Goal: Information Seeking & Learning: Learn about a topic

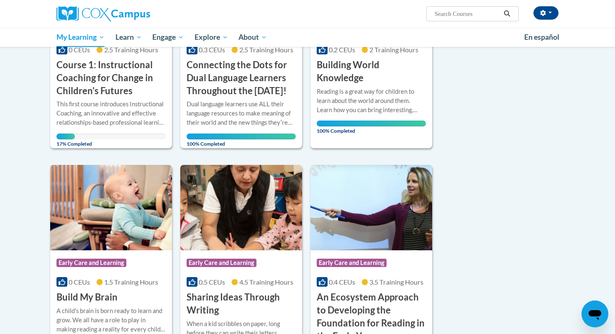
scroll to position [223, 0]
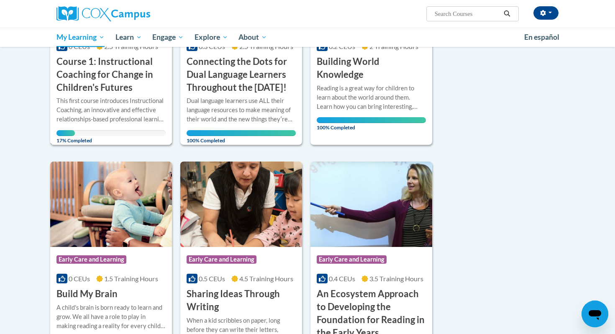
click at [111, 142] on div "More Info Open This first course introduces Instructional Coaching, an innovati…" at bounding box center [111, 118] width 122 height 49
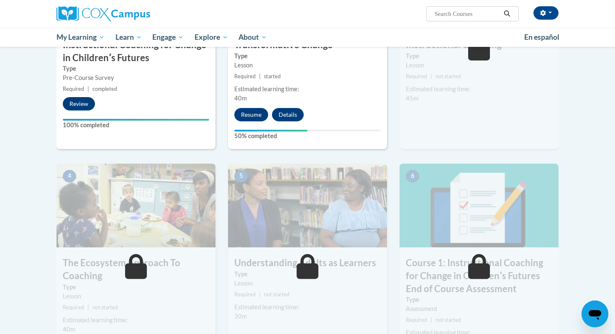
scroll to position [318, 0]
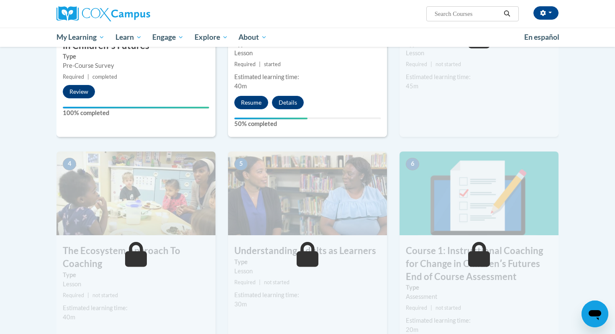
click at [260, 94] on div "2 Setting the Stage for Coaching for Transformative Change Type Lesson Required…" at bounding box center [307, 28] width 159 height 216
click at [259, 103] on button "Resume" at bounding box center [251, 102] width 34 height 13
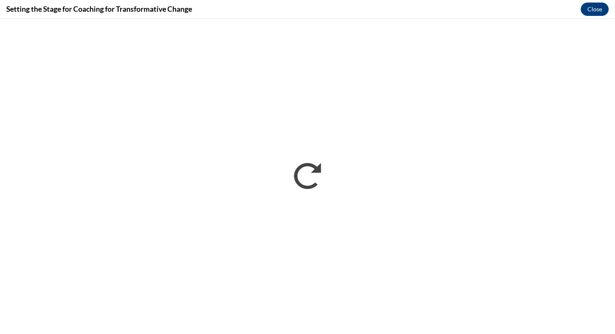
scroll to position [0, 0]
